Goal: Browse casually: Explore the website without a specific task or goal

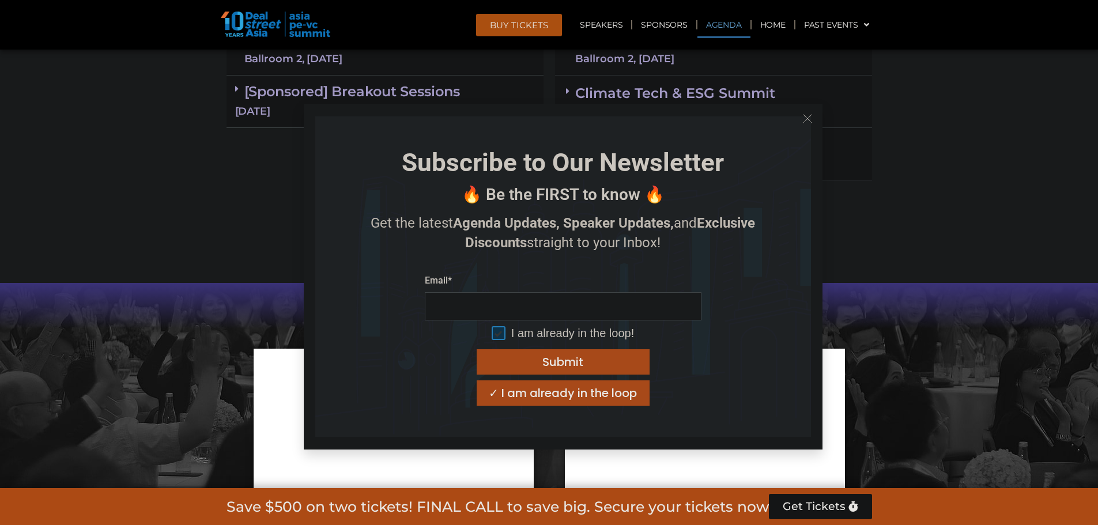
scroll to position [1038, 0]
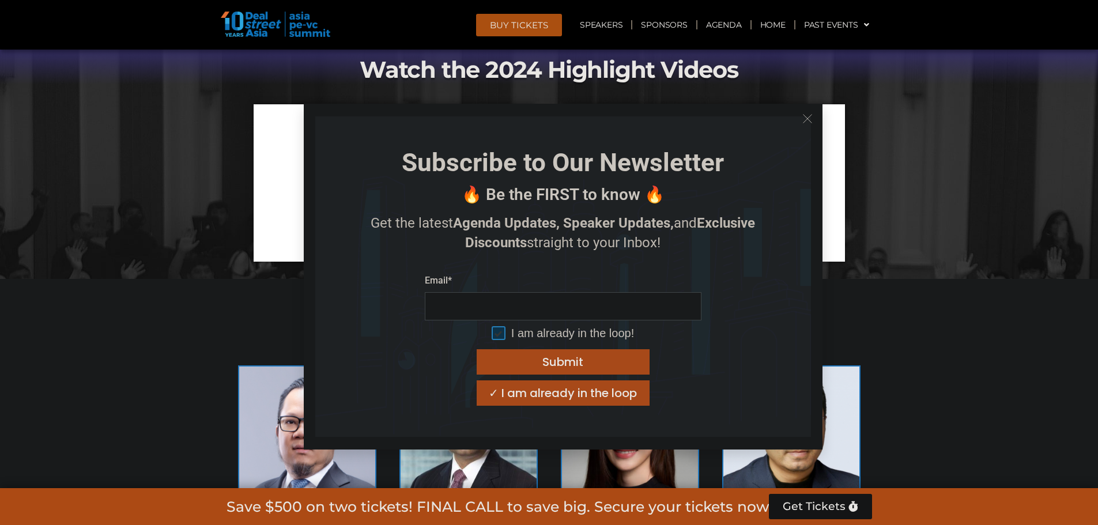
click at [802, 116] on icon "Close" at bounding box center [807, 119] width 10 height 10
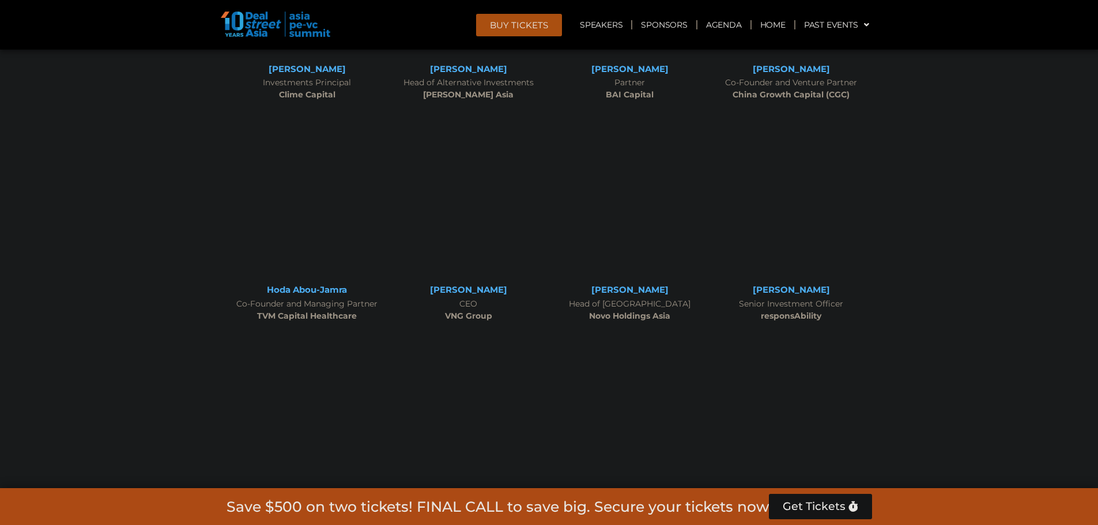
scroll to position [4612, 0]
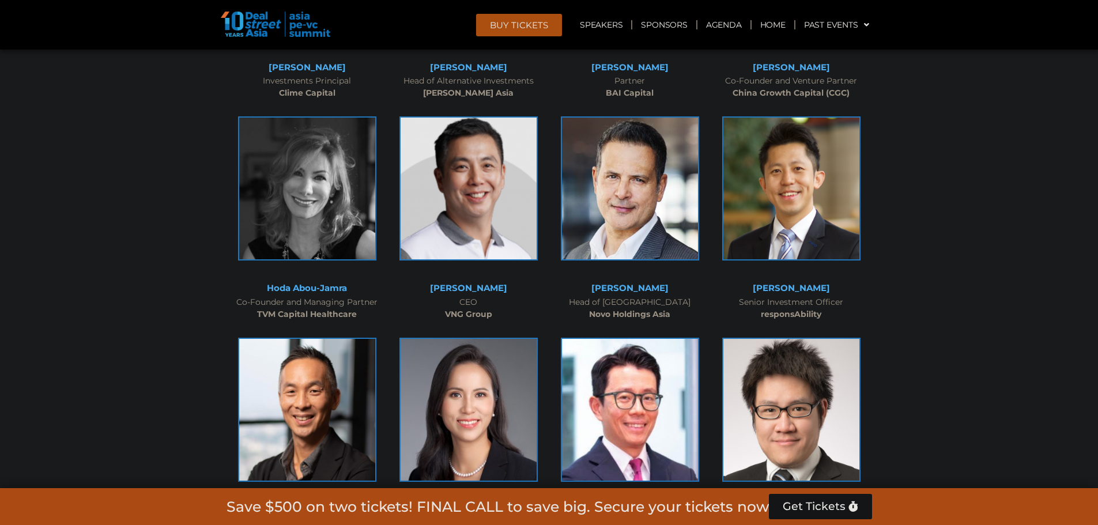
click at [906, 167] on div at bounding box center [549, 364] width 1098 height 7318
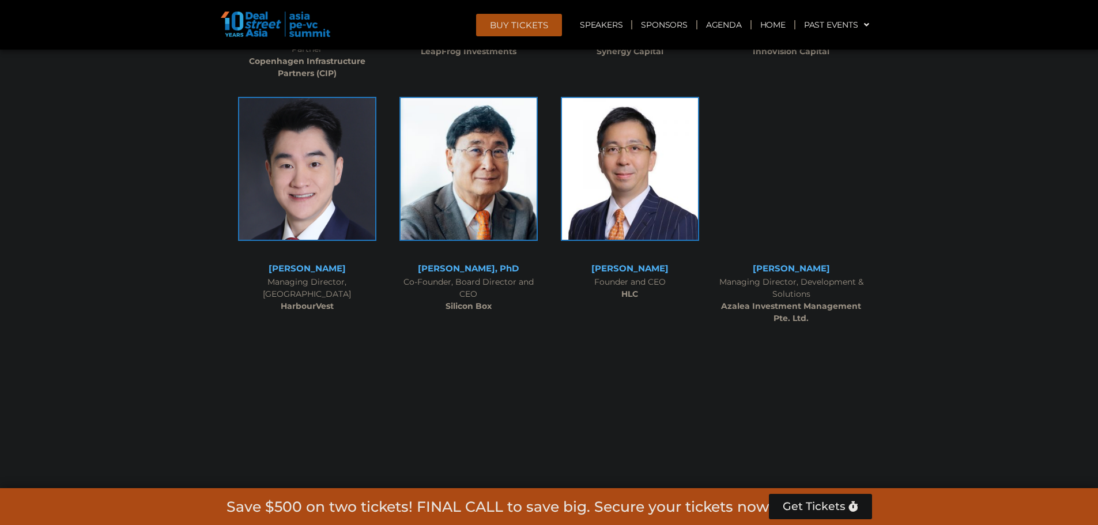
scroll to position [6053, 0]
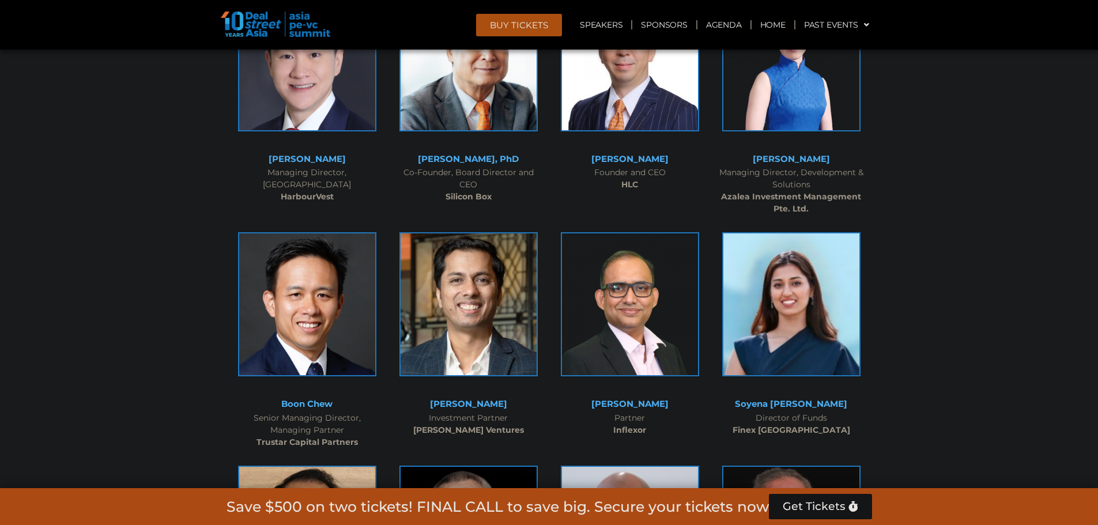
scroll to position [6456, 0]
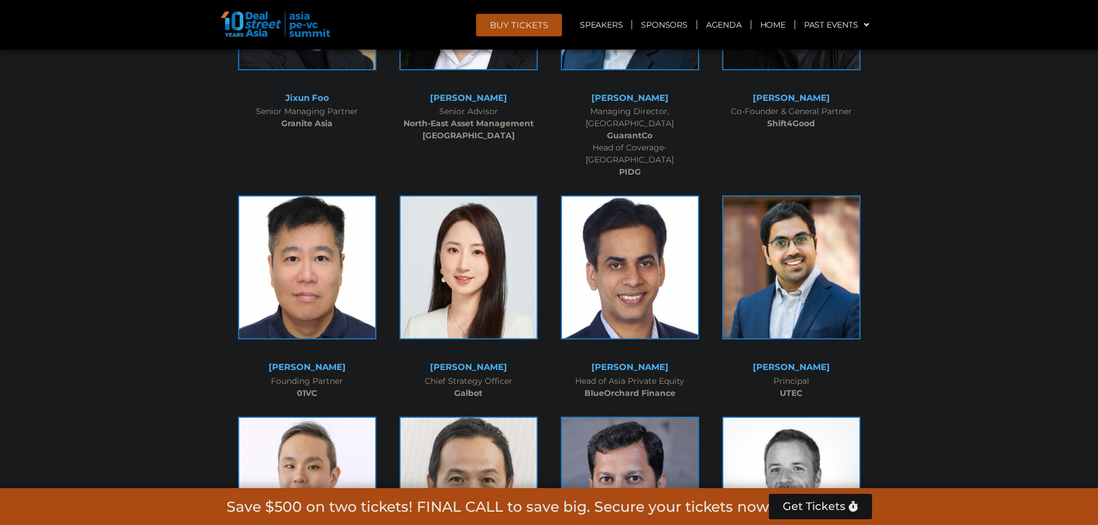
scroll to position [6745, 0]
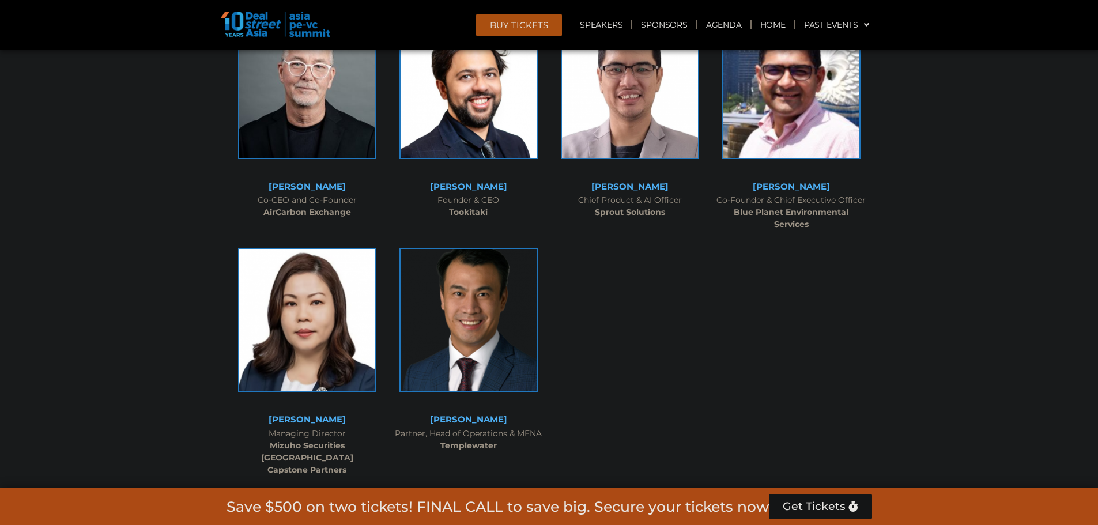
scroll to position [7897, 0]
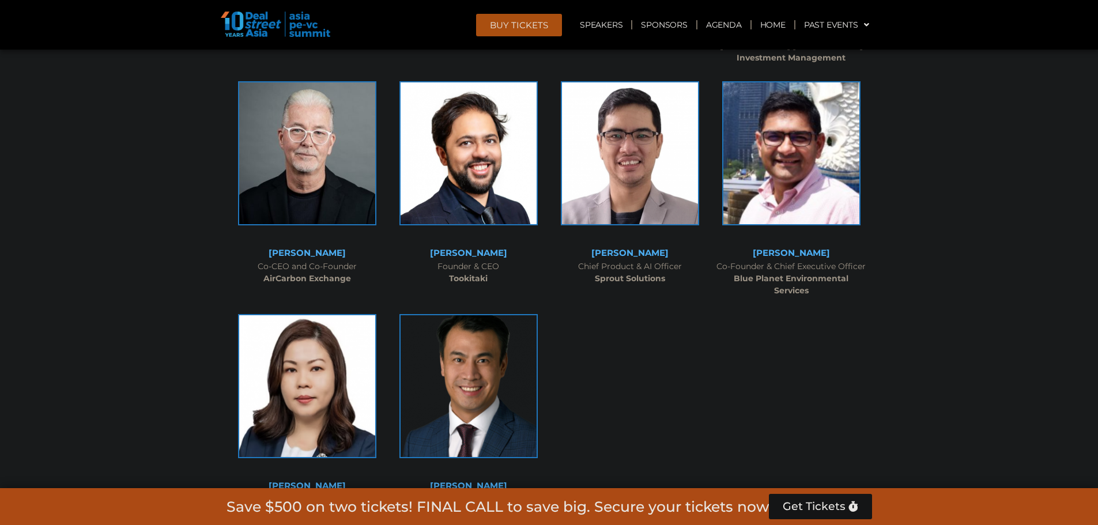
scroll to position [8013, 0]
